Goal: Information Seeking & Learning: Learn about a topic

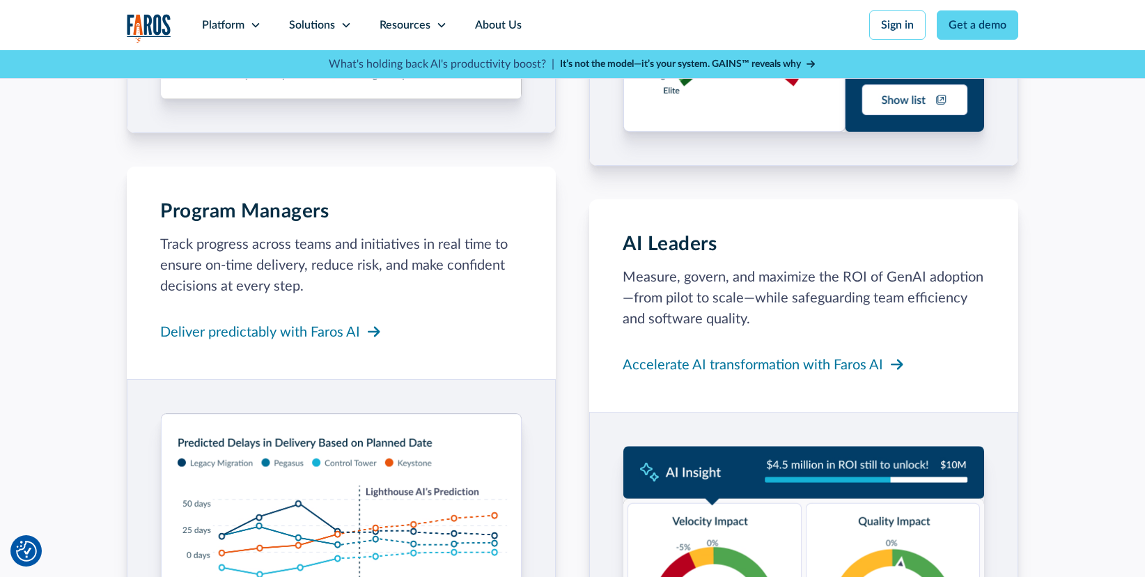
scroll to position [1651, 0]
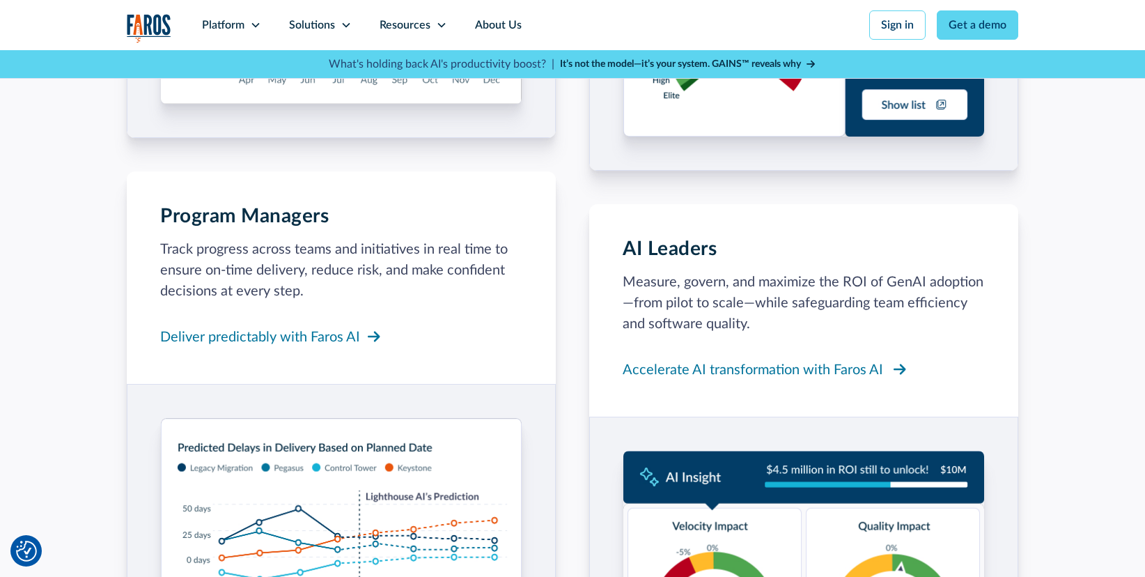
click at [668, 371] on div "Accelerate AI transformation with Faros AI" at bounding box center [753, 369] width 260 height 21
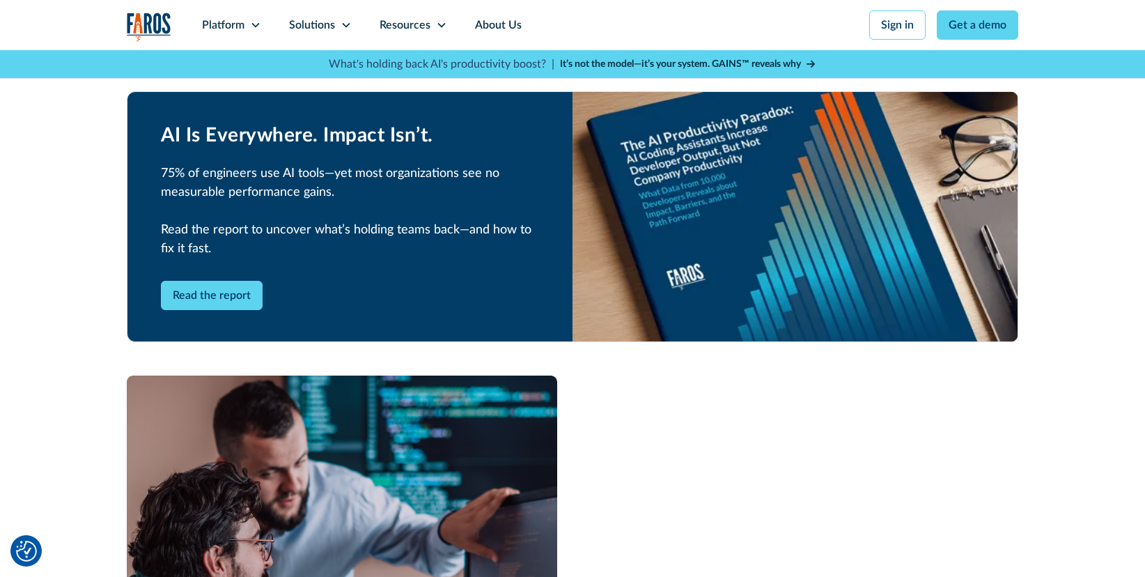
scroll to position [1199, 0]
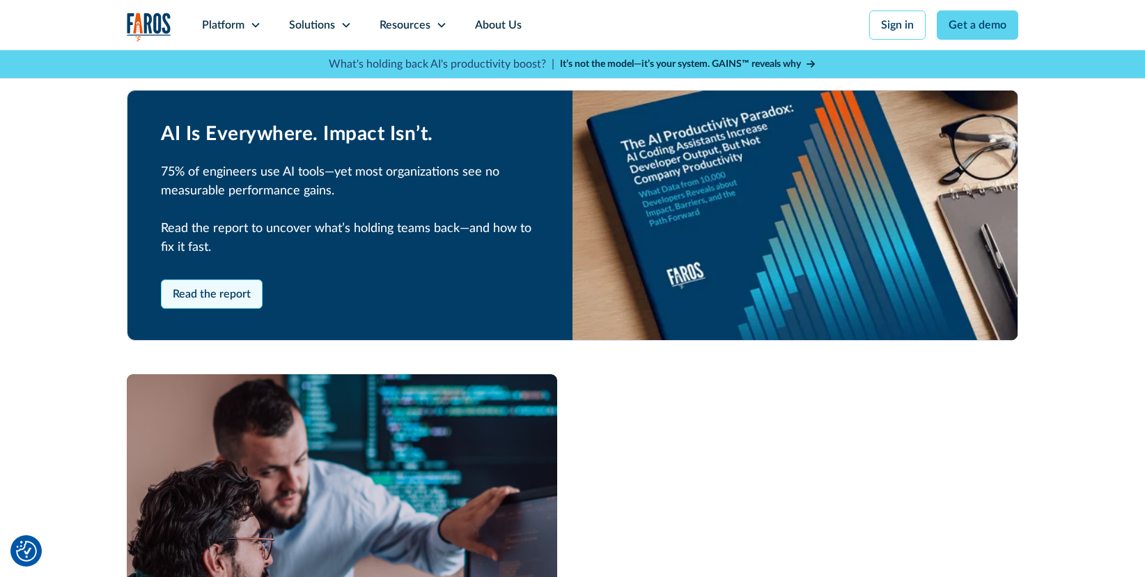
click at [225, 290] on link "Read the report" at bounding box center [212, 293] width 102 height 29
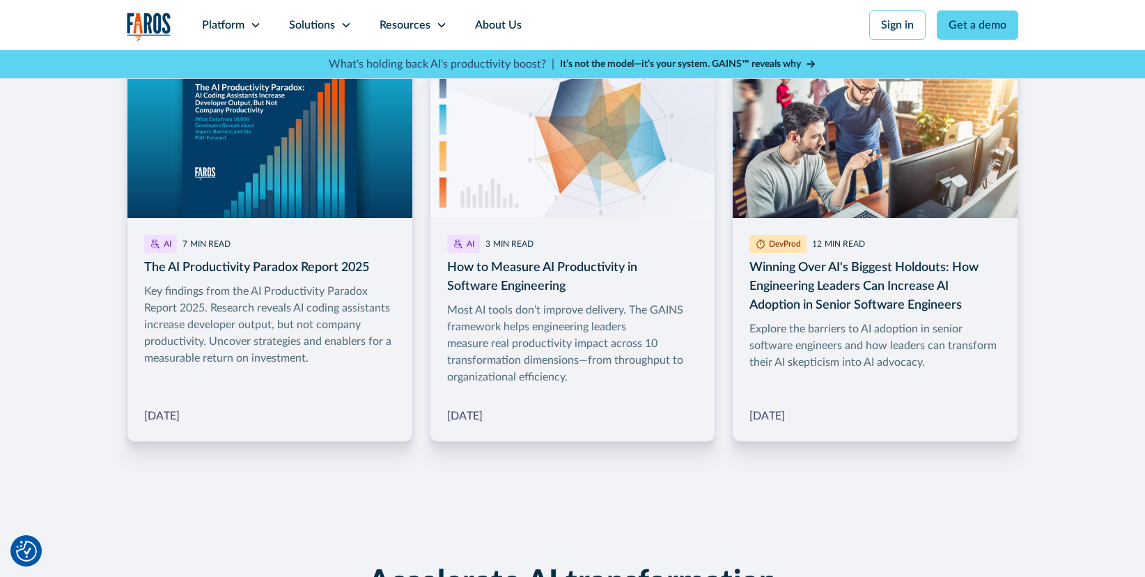
scroll to position [2214, 0]
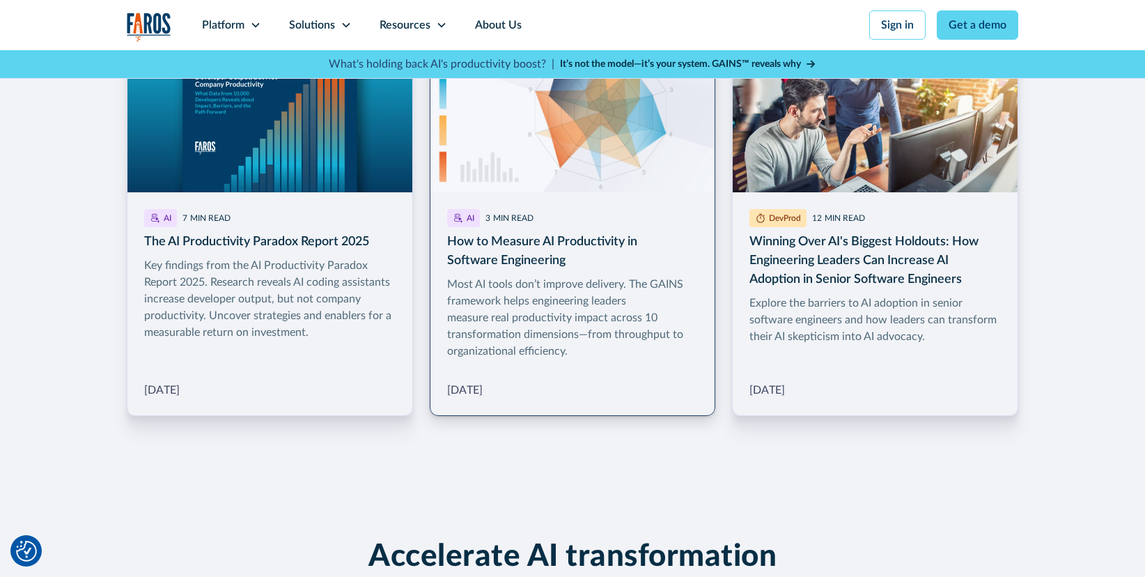
click at [561, 251] on link "More Blog Link" at bounding box center [573, 223] width 286 height 384
